Goal: Understand process/instructions

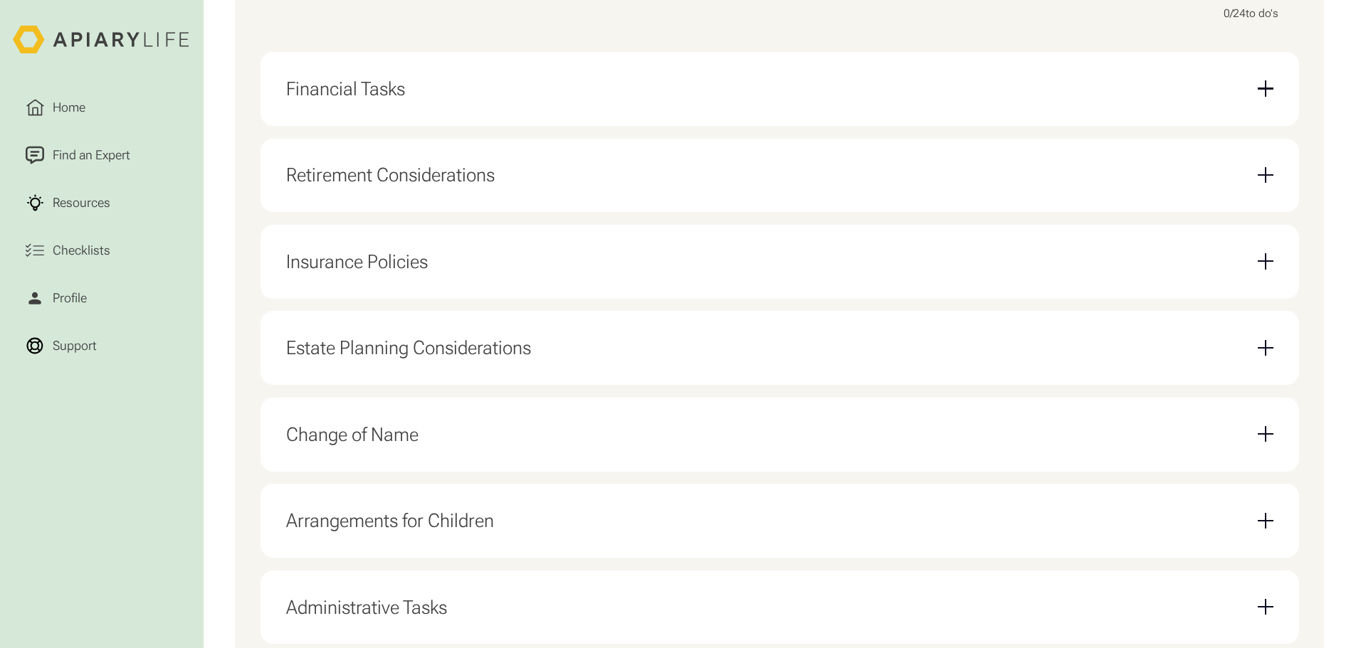
scroll to position [569, 0]
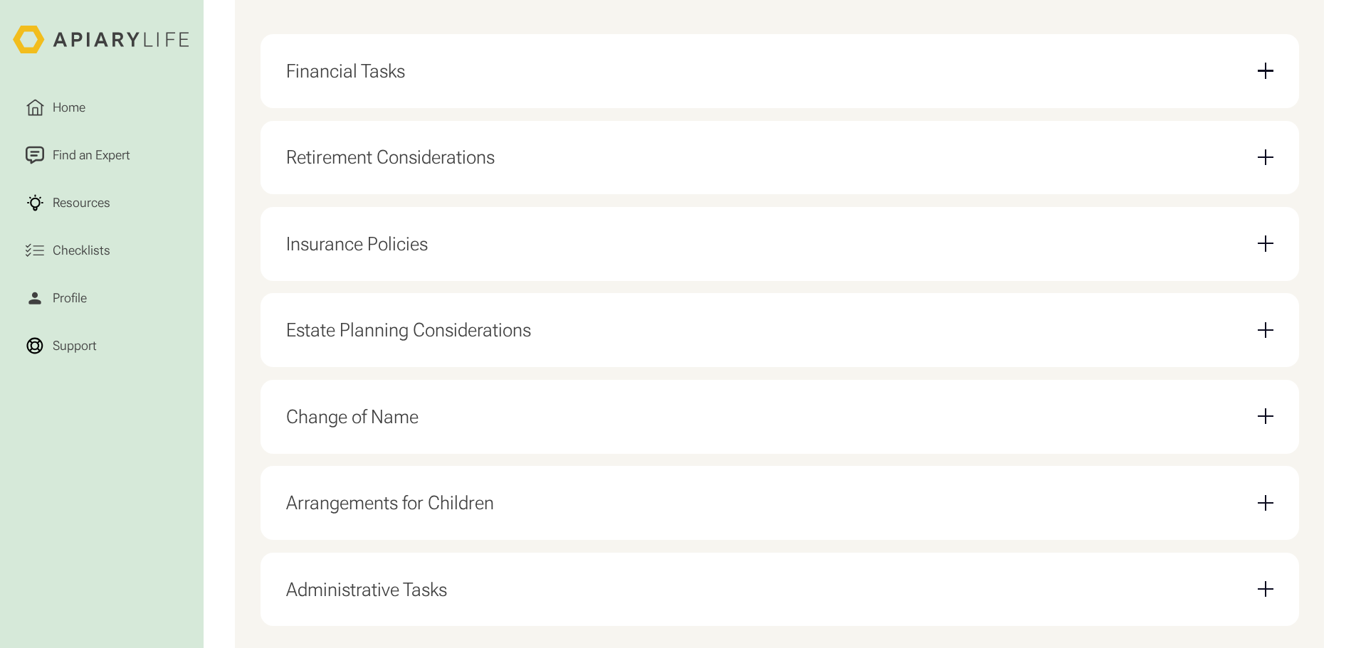
click at [1272, 74] on div "Financial Tasks Obtain a credit report Close or transfer credit cards Close or …" at bounding box center [779, 71] width 1038 height 74
click at [1265, 77] on div "Email Form" at bounding box center [1265, 71] width 16 height 16
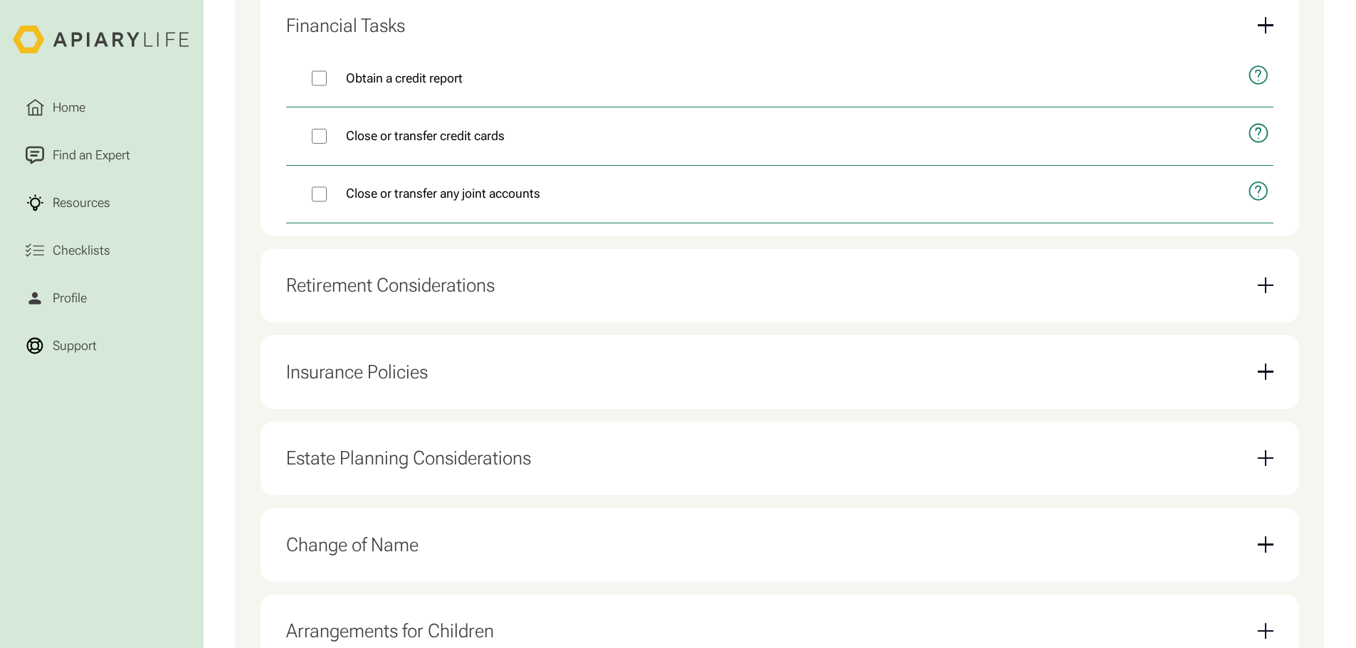
scroll to position [640, 0]
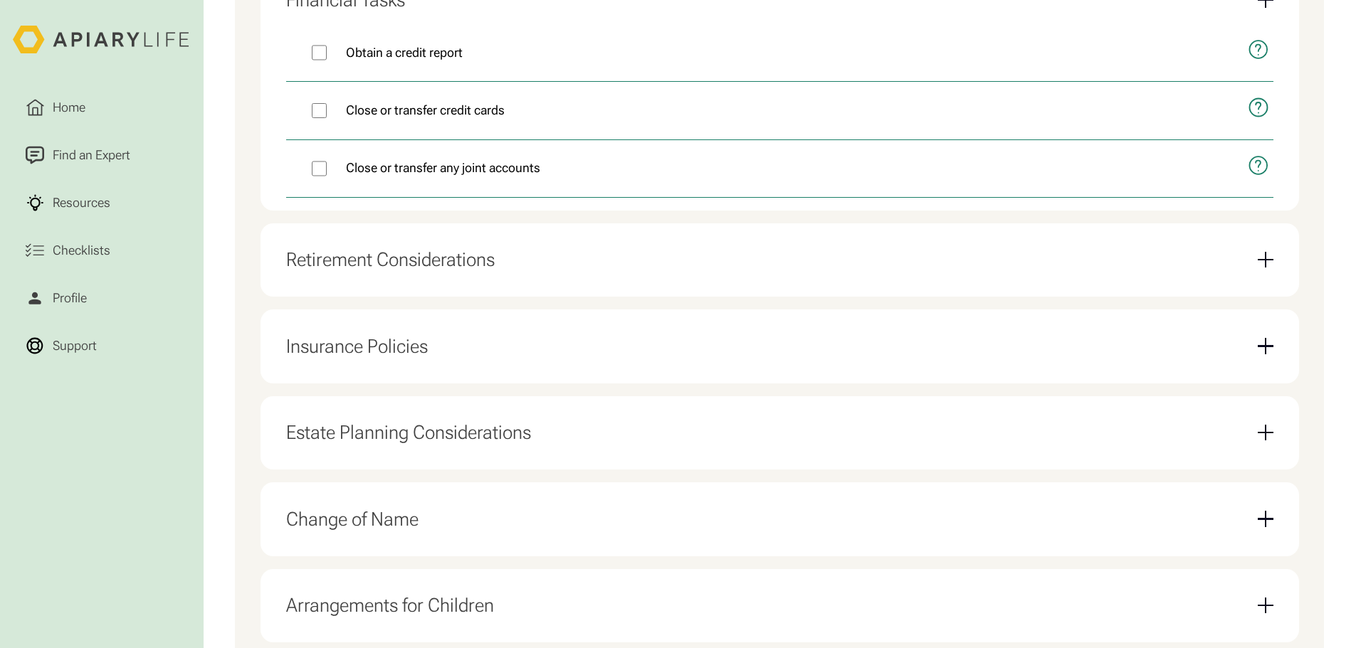
click at [1270, 260] on div "Email Form" at bounding box center [1265, 259] width 16 height 1
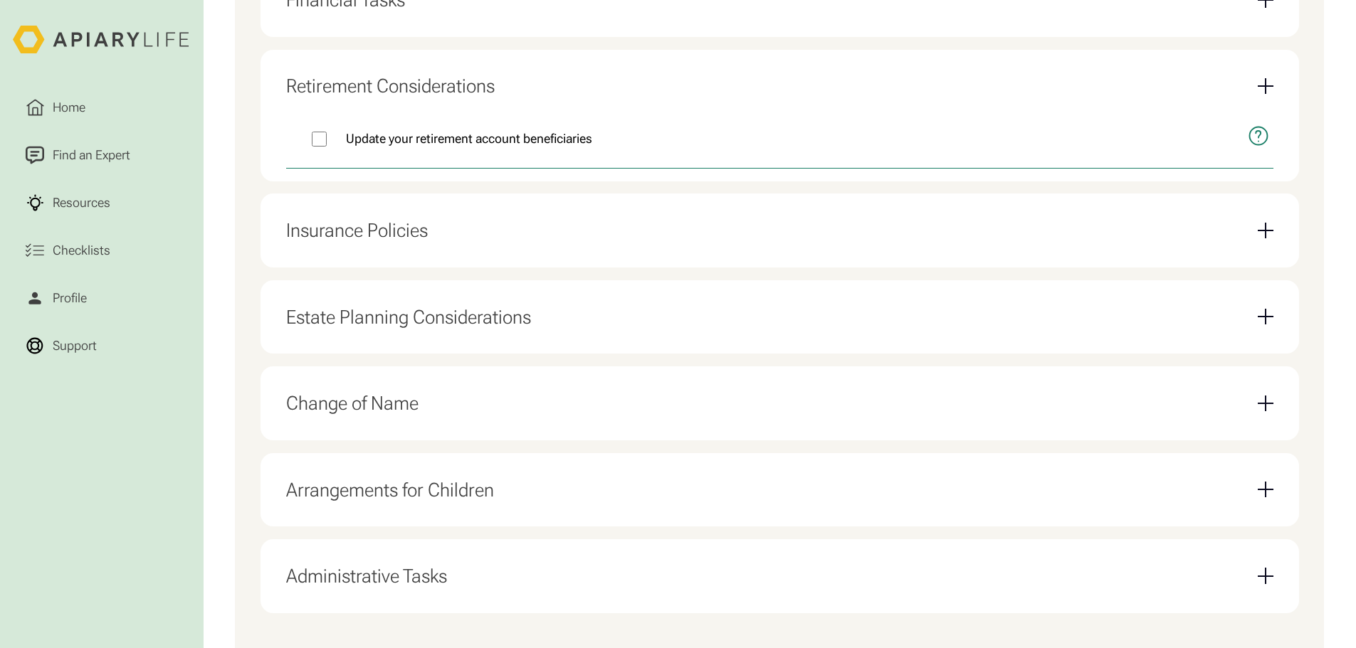
click at [1268, 238] on div "Email Form" at bounding box center [1265, 231] width 16 height 16
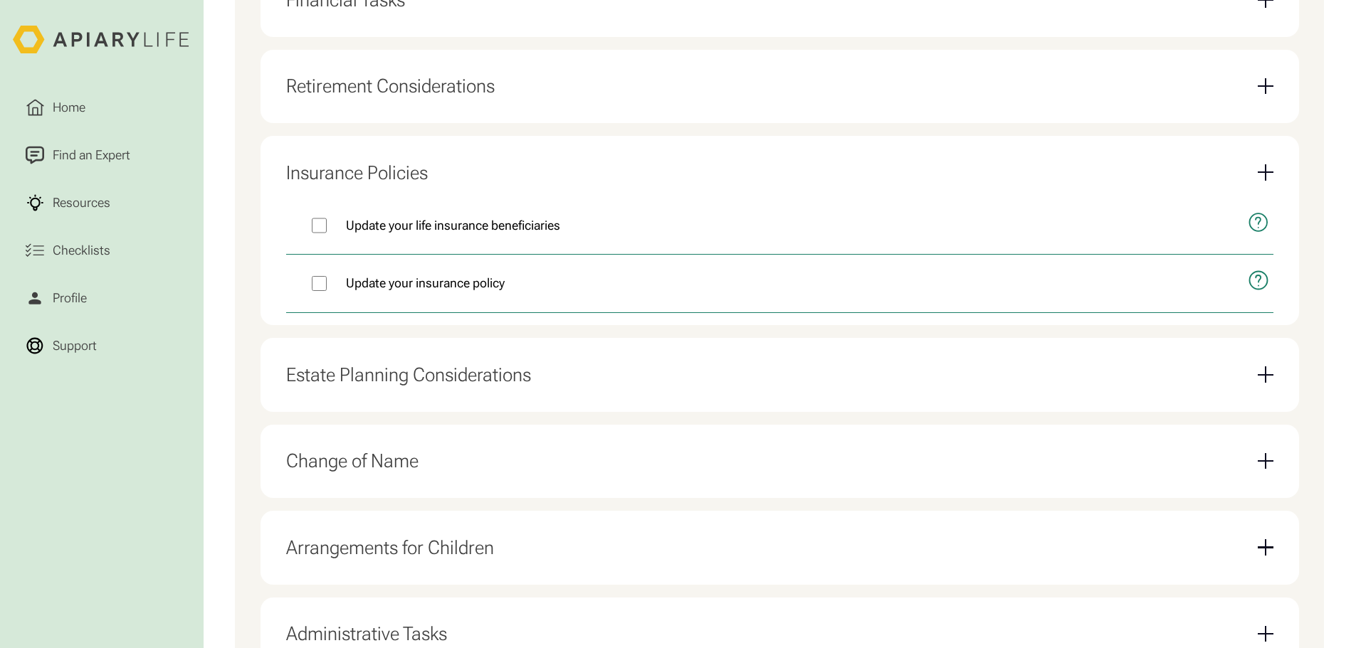
click at [1261, 380] on div "Email Form" at bounding box center [1265, 374] width 16 height 16
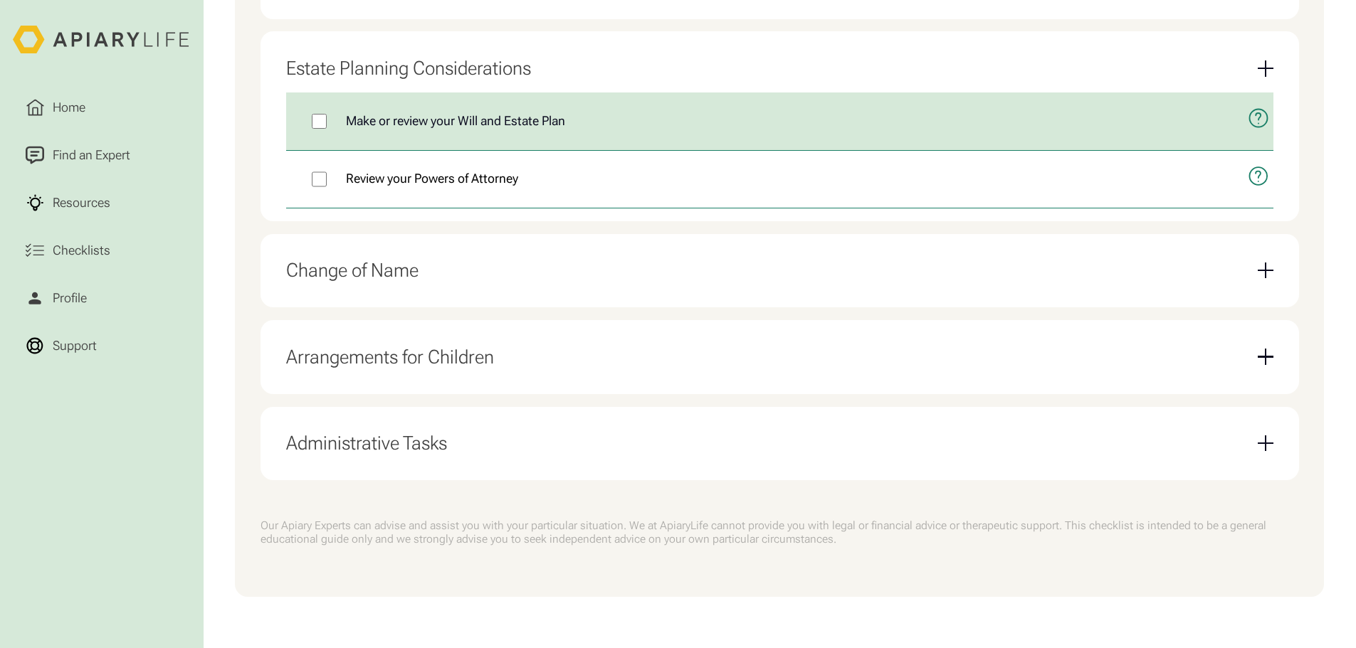
scroll to position [842, 0]
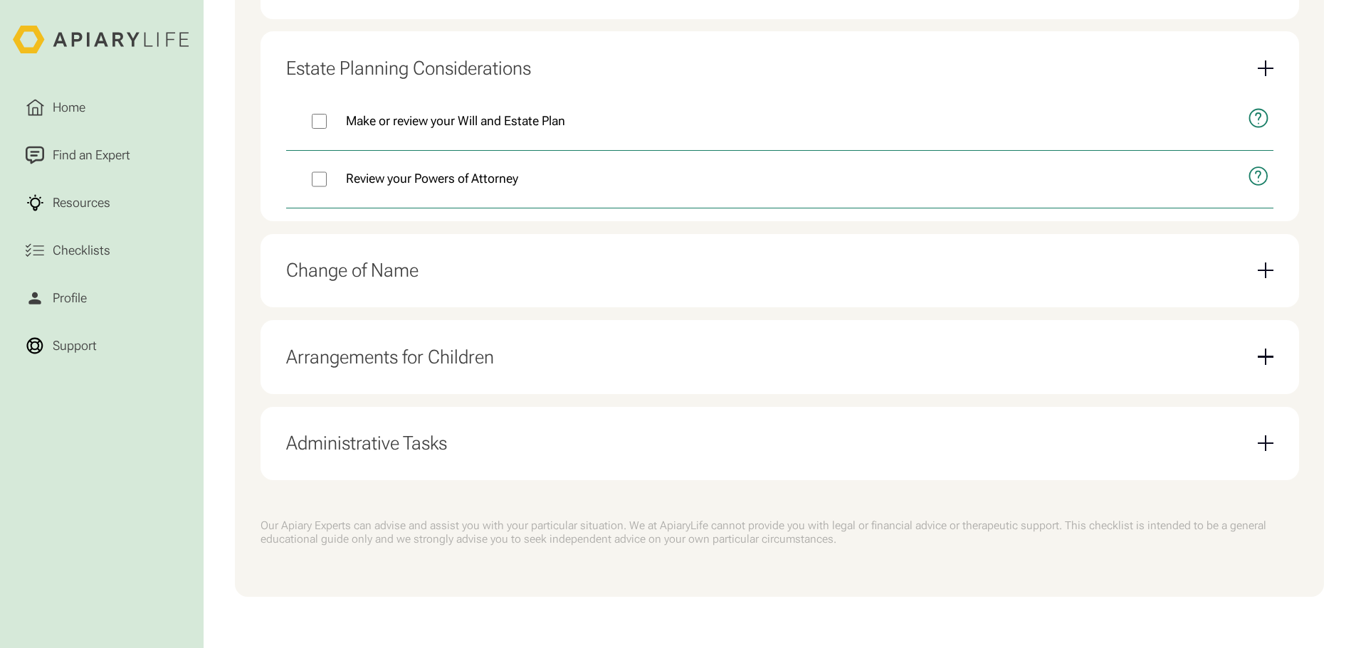
click at [1265, 272] on div "Email Form" at bounding box center [1265, 271] width 1 height 16
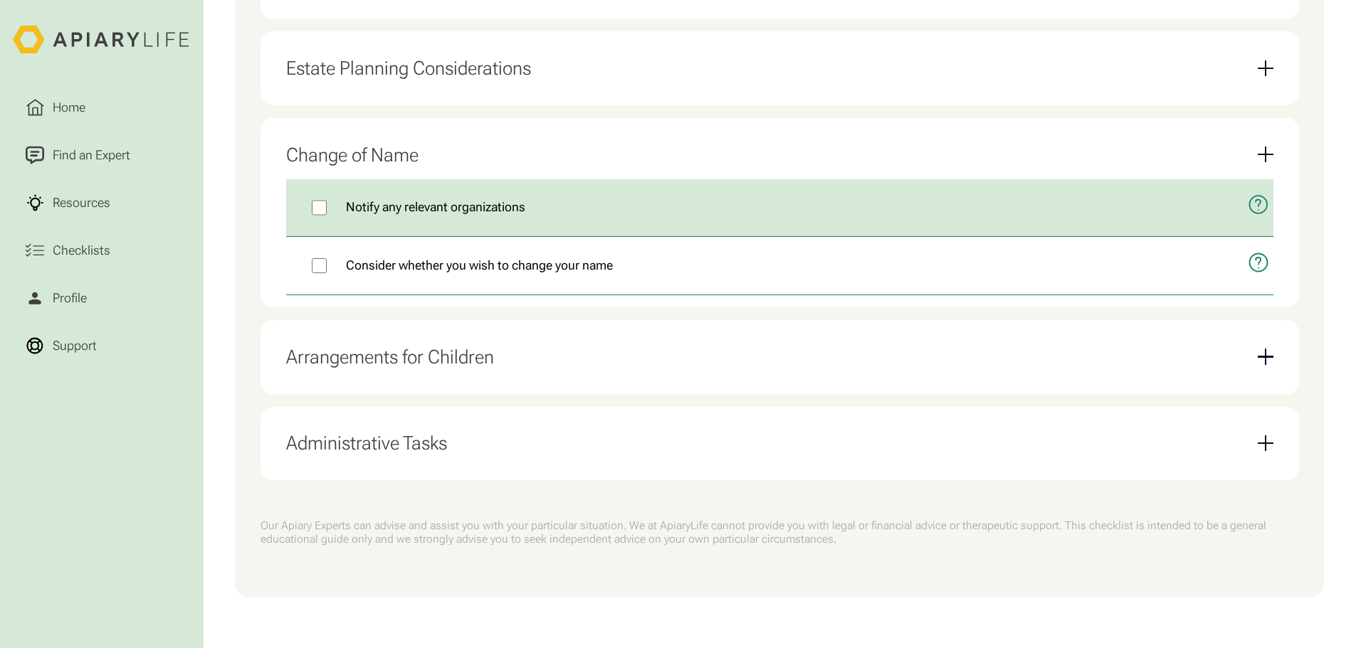
click at [1252, 201] on icon "open modal" at bounding box center [1257, 204] width 21 height 49
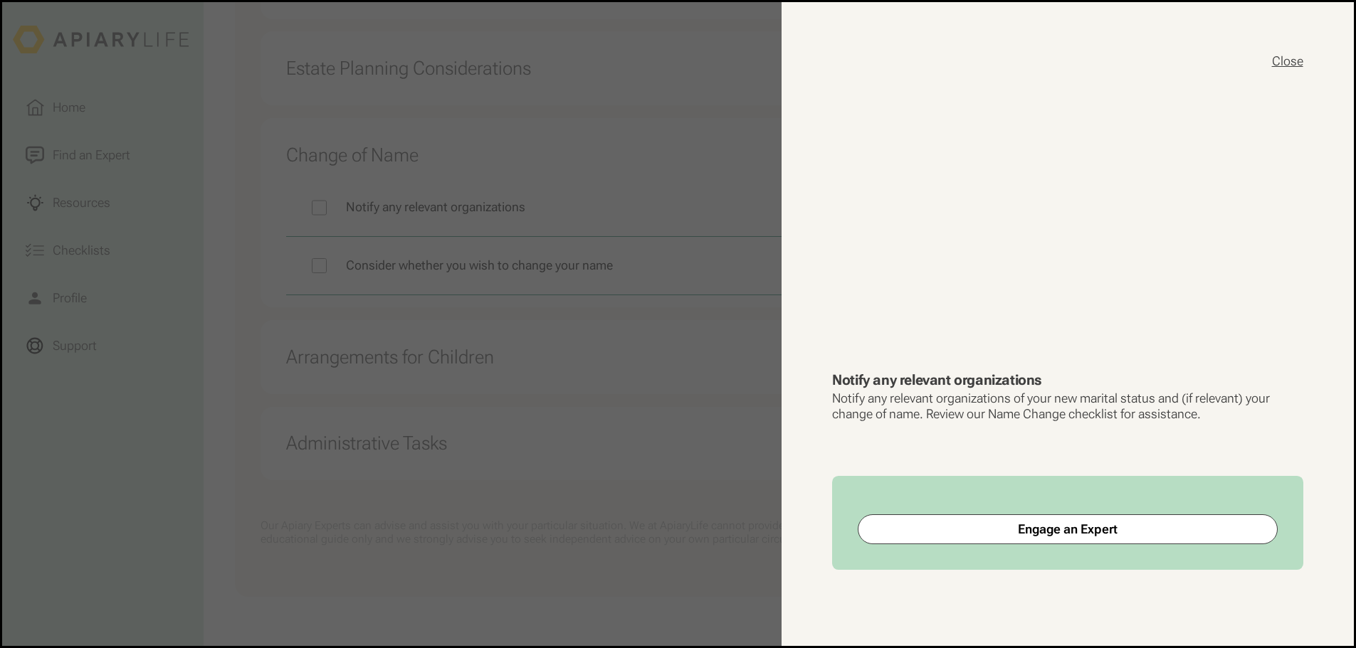
click at [1281, 56] on button "Close" at bounding box center [1287, 61] width 31 height 17
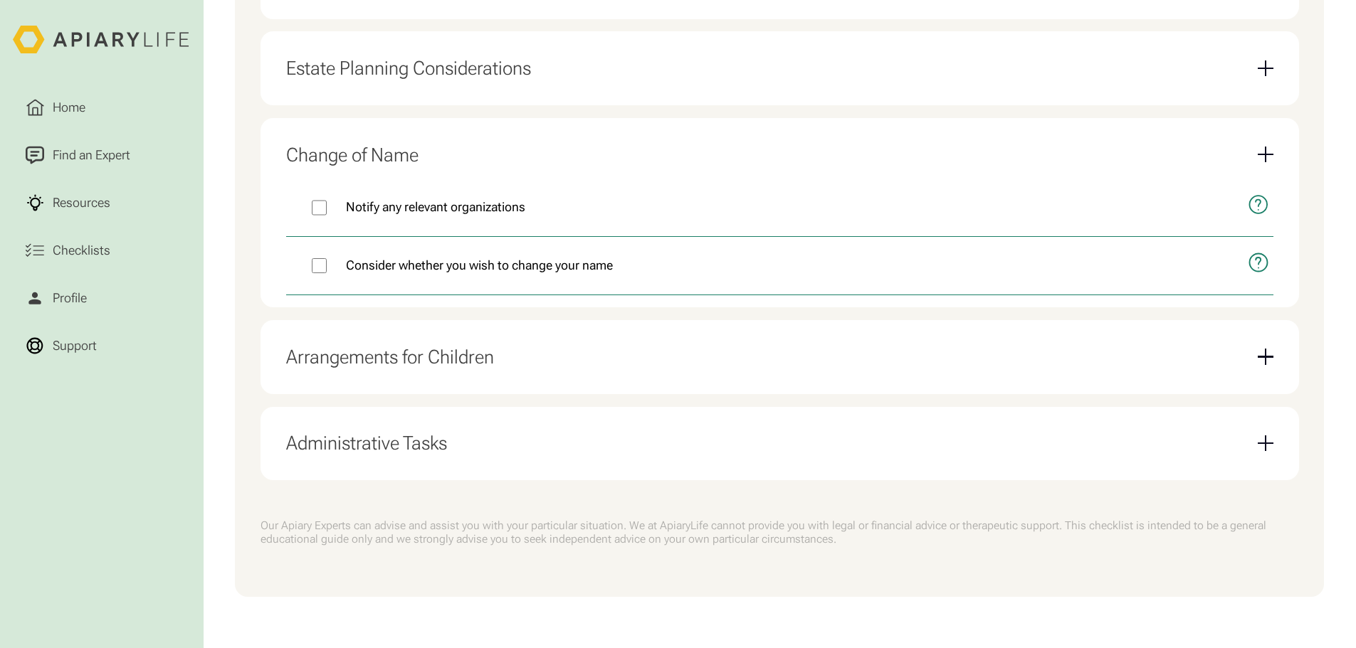
click at [1260, 440] on div "Email Form" at bounding box center [1265, 444] width 16 height 16
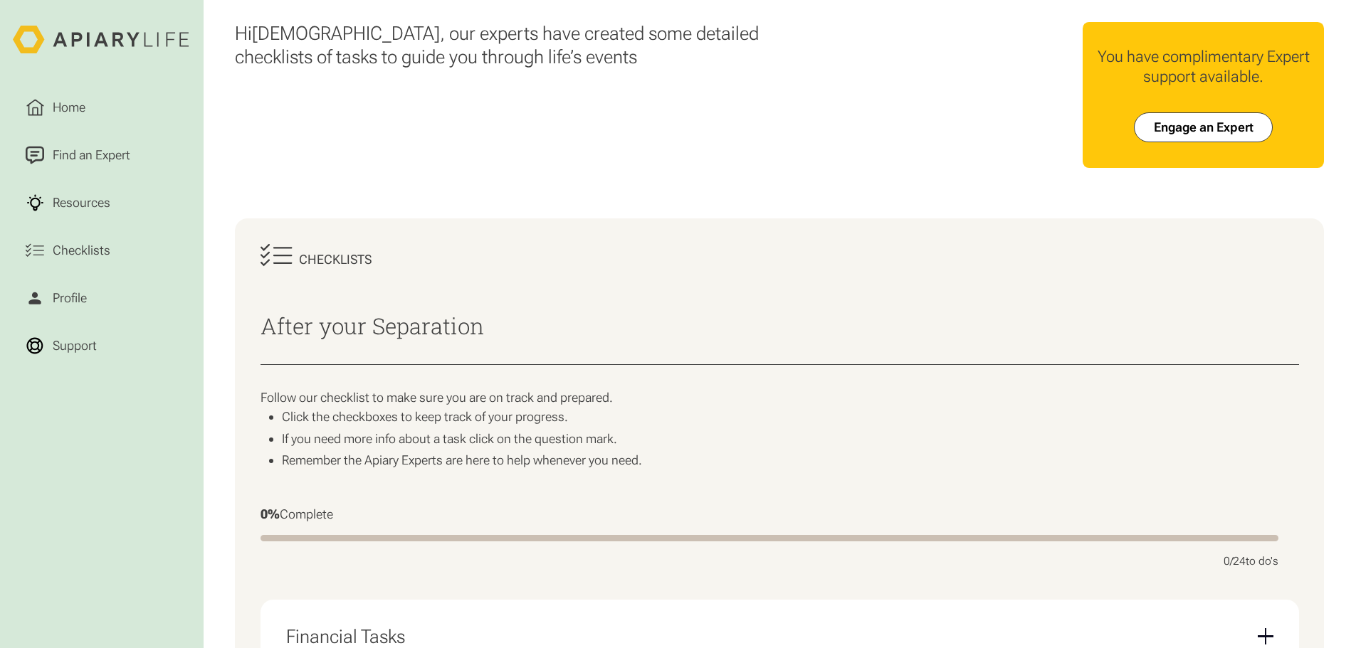
scroll to position [0, 0]
